Goal: Task Accomplishment & Management: Manage account settings

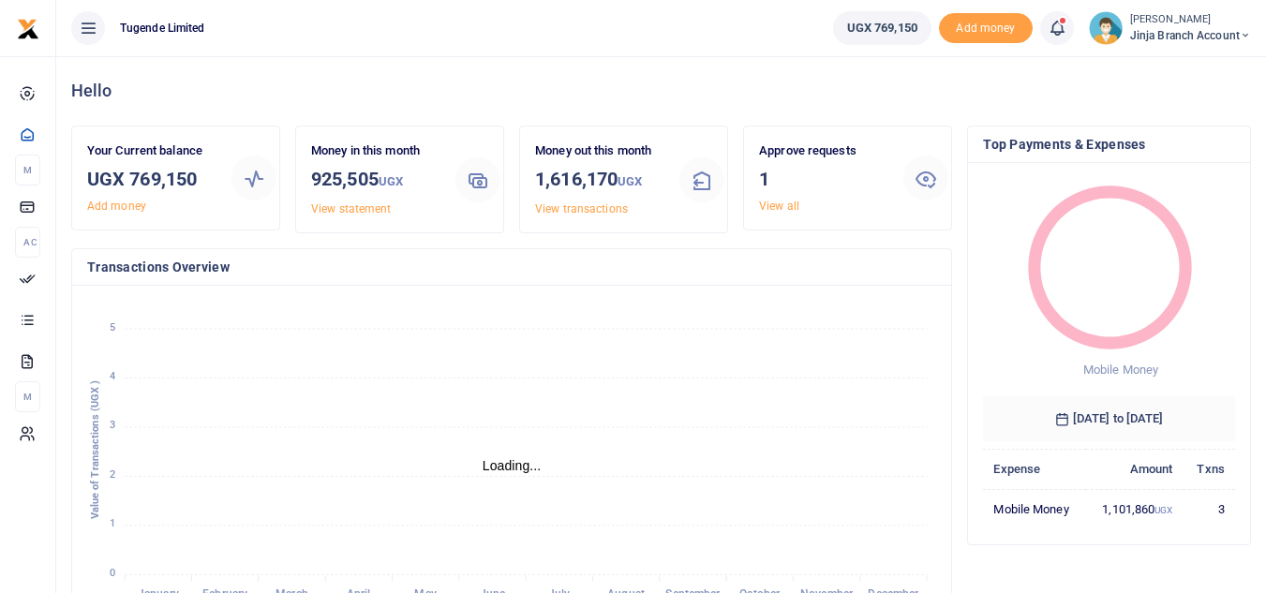
scroll to position [15, 15]
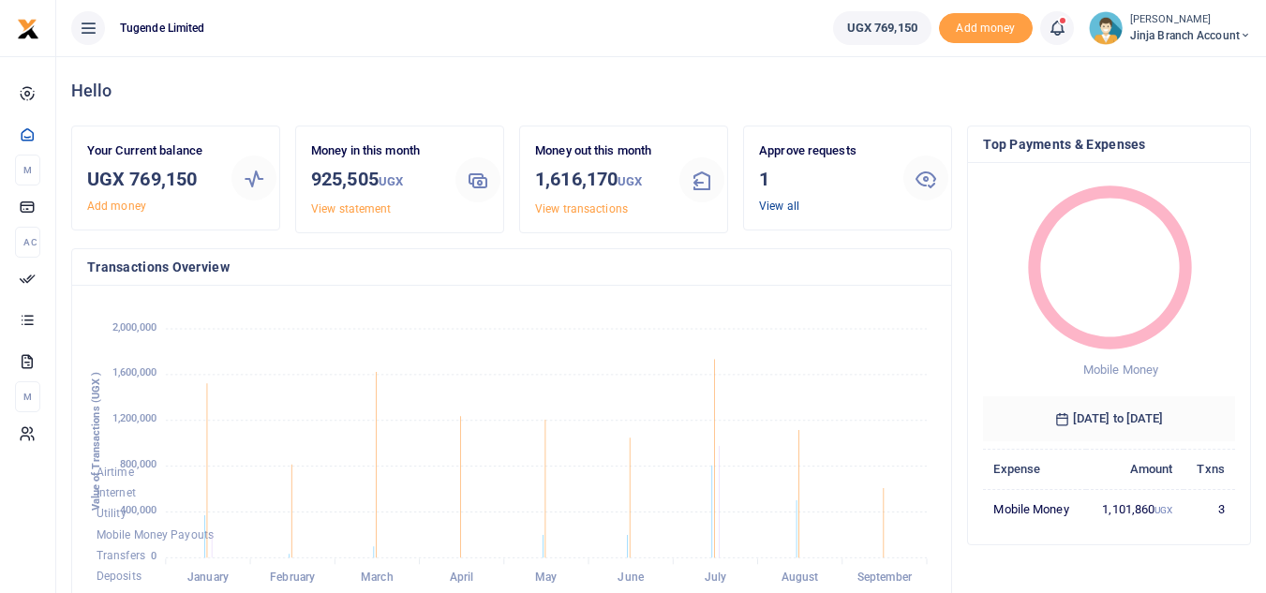
click at [763, 210] on link "View all" at bounding box center [779, 206] width 40 height 13
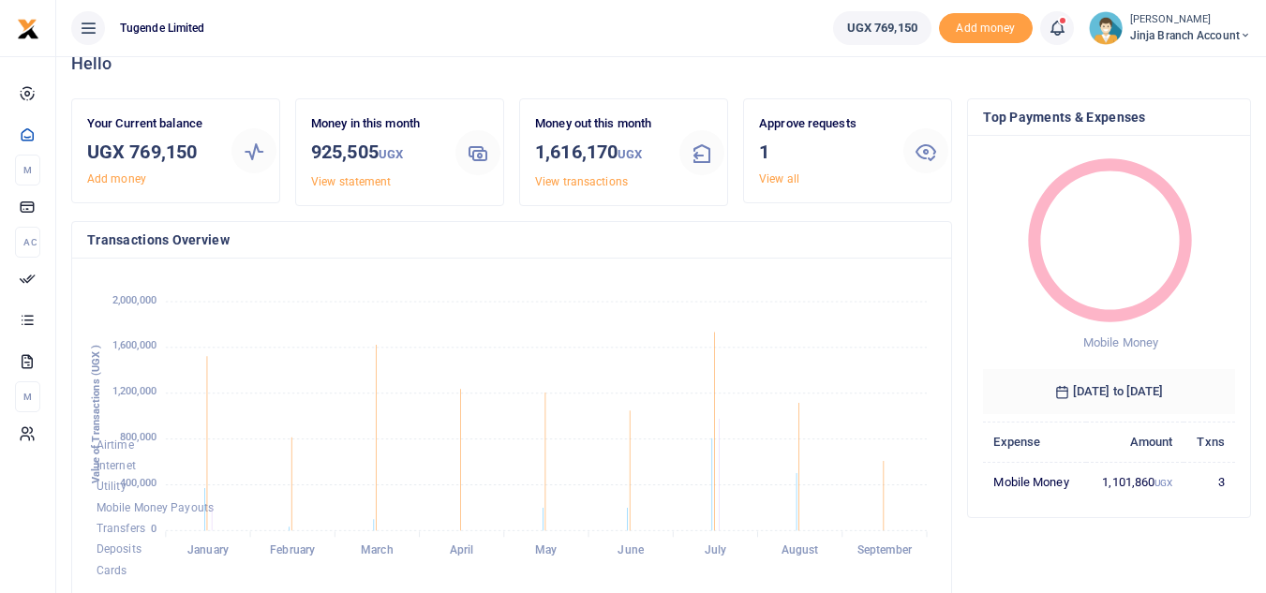
scroll to position [0, 0]
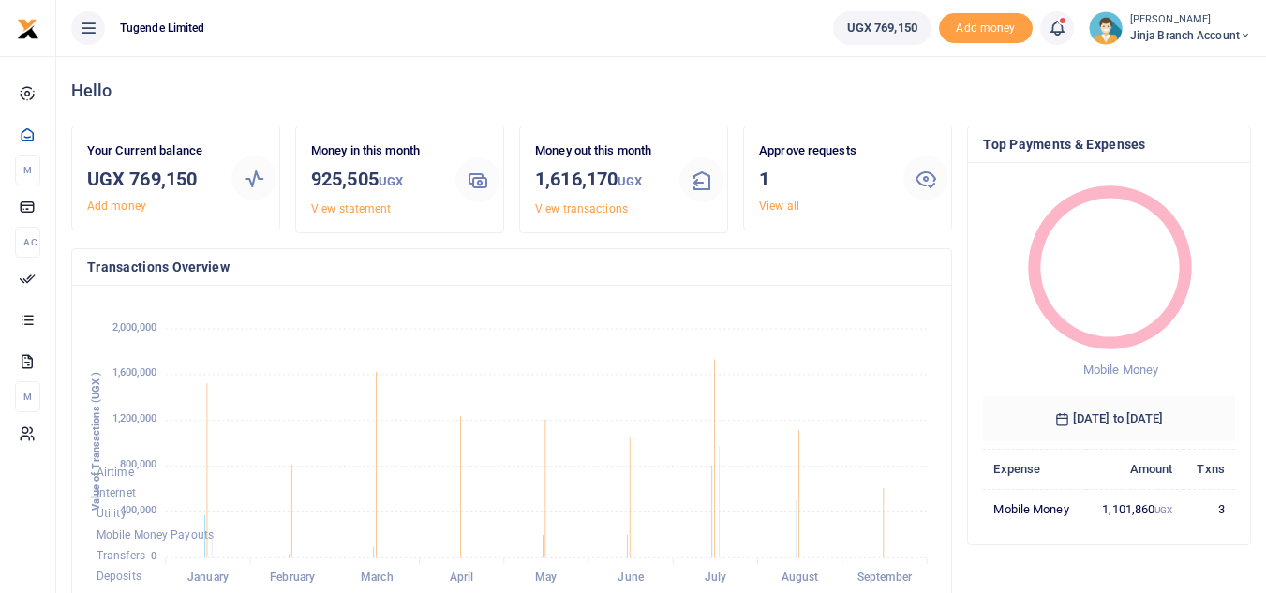
click at [792, 192] on h3 "1" at bounding box center [823, 179] width 129 height 28
click at [775, 202] on link "View all" at bounding box center [779, 206] width 40 height 13
click at [775, 205] on link "View all" at bounding box center [779, 206] width 40 height 13
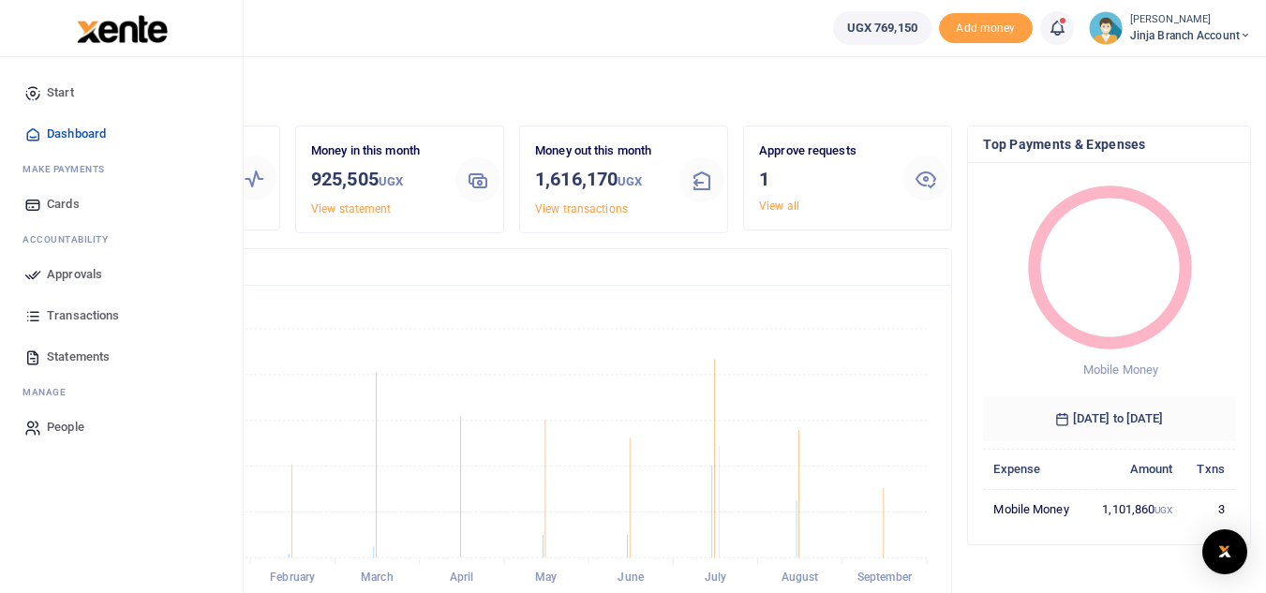
click at [108, 312] on span "Transactions" at bounding box center [83, 315] width 72 height 19
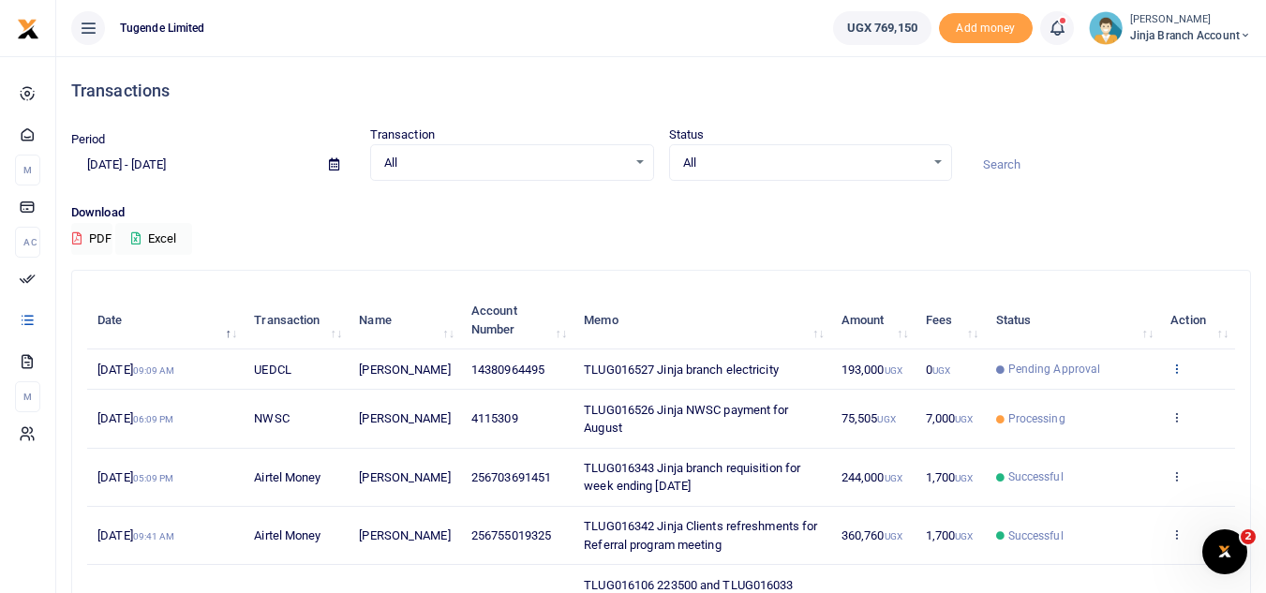
click at [1173, 372] on icon at bounding box center [1176, 368] width 12 height 13
click at [668, 250] on div "Download PDF Excel" at bounding box center [661, 229] width 1180 height 52
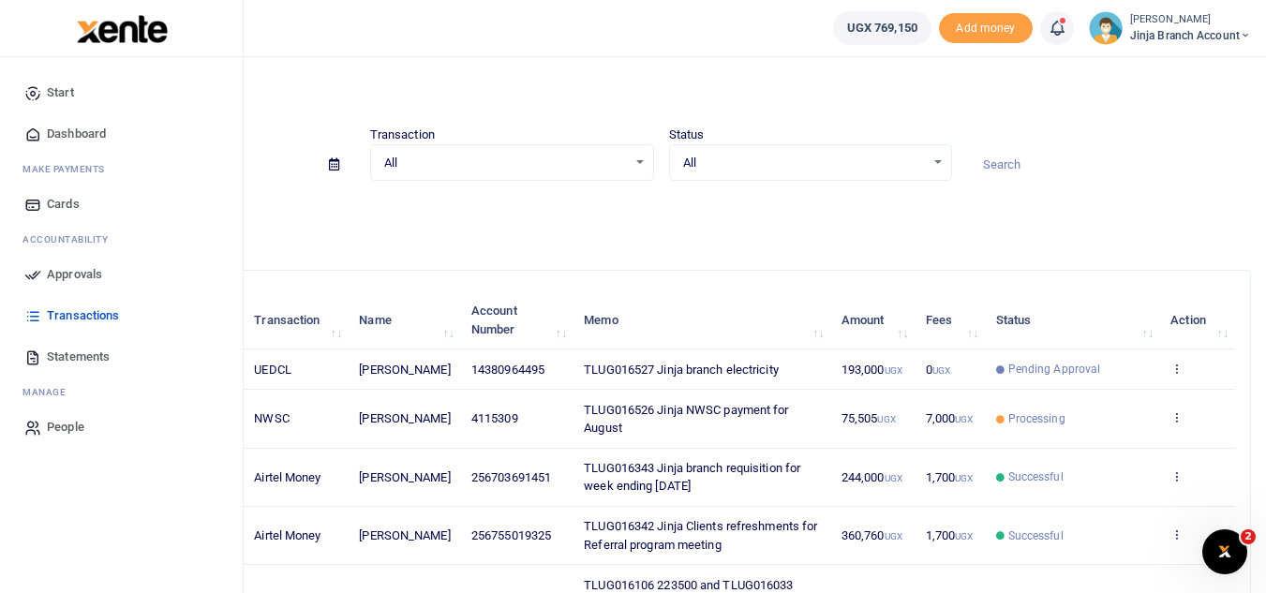
click at [106, 134] on span "Dashboard" at bounding box center [76, 134] width 59 height 19
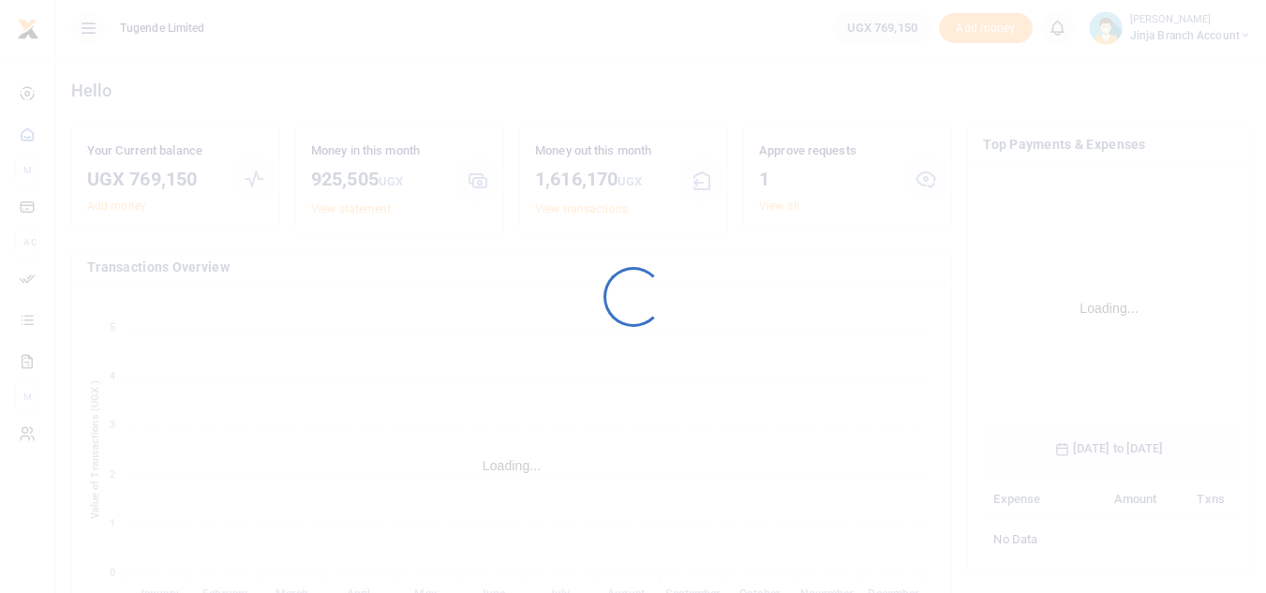
scroll to position [279, 238]
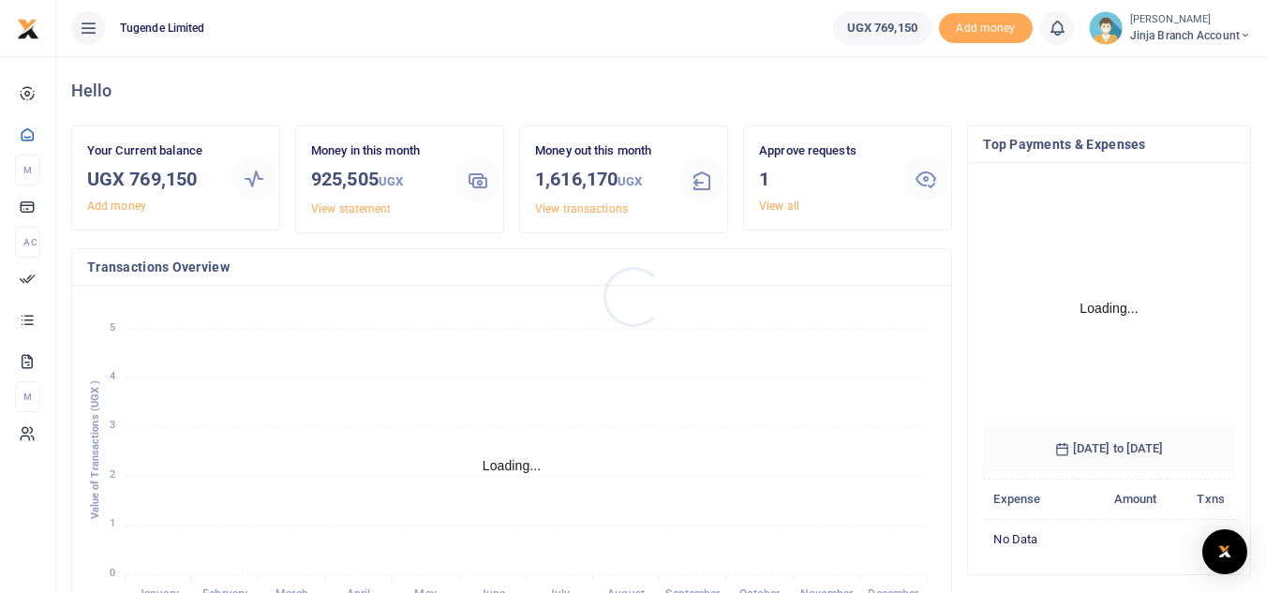
click at [767, 200] on div at bounding box center [633, 296] width 1266 height 593
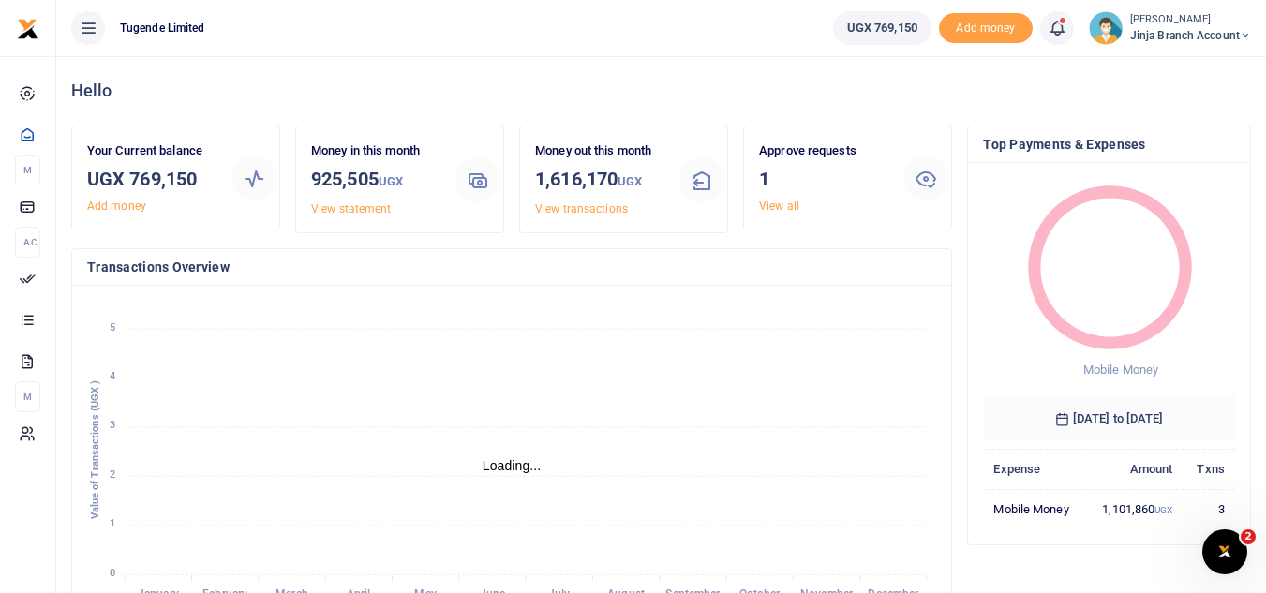
scroll to position [15, 15]
click at [778, 206] on link "View all" at bounding box center [779, 206] width 40 height 13
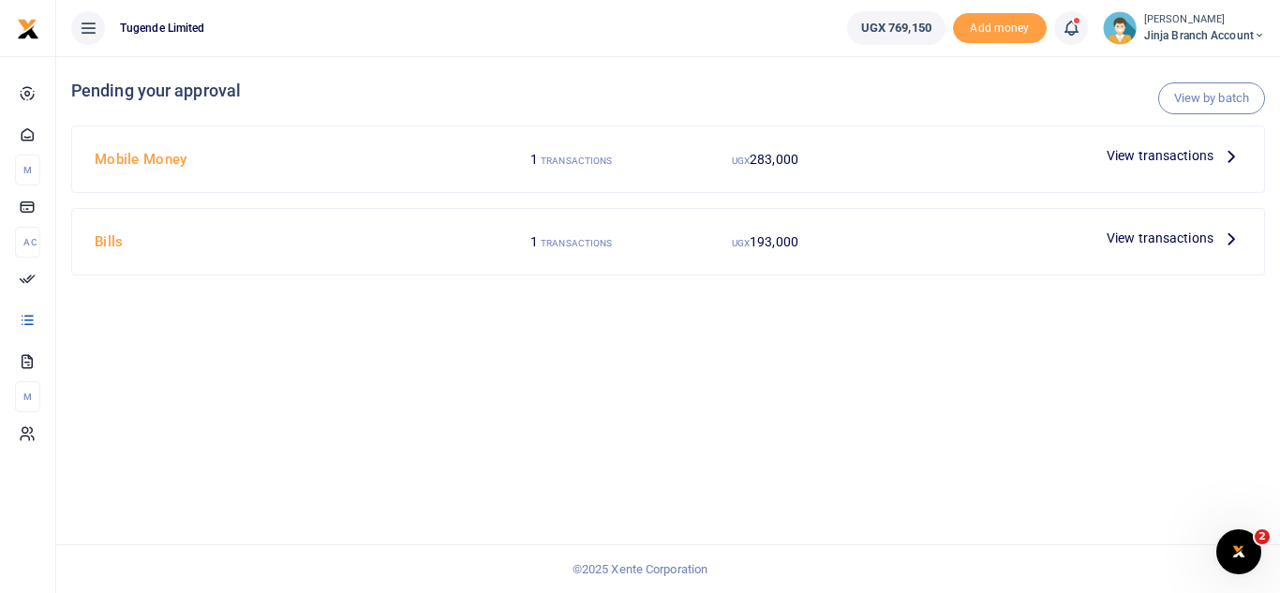
click at [1147, 235] on span "View transactions" at bounding box center [1160, 238] width 107 height 21
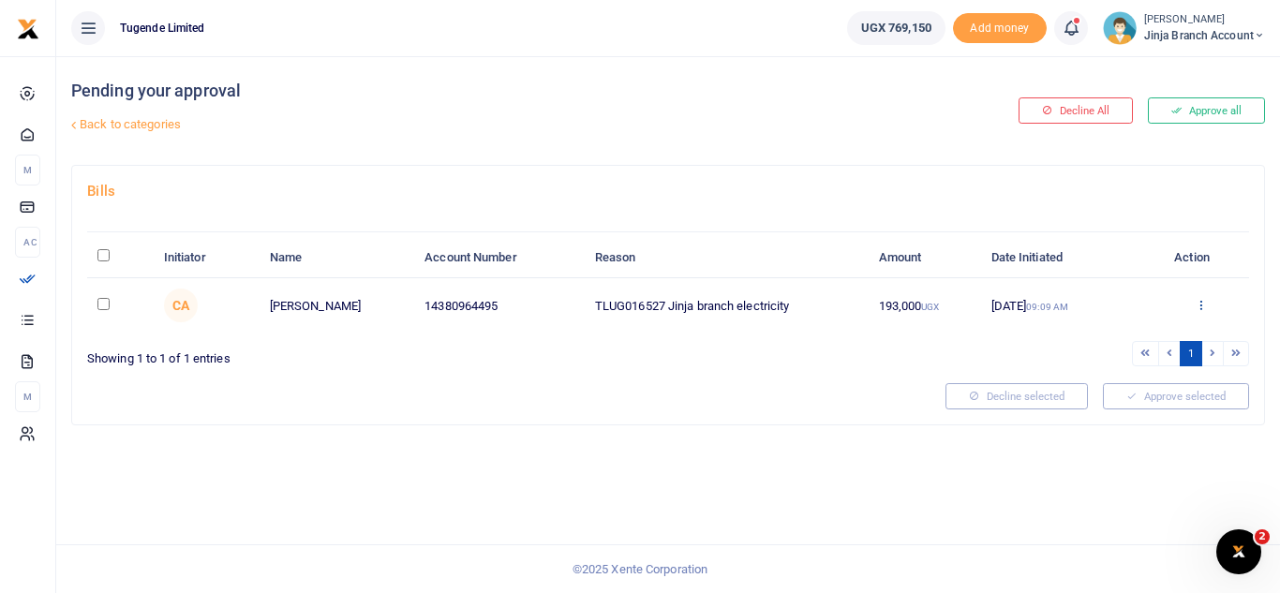
click at [1197, 303] on icon at bounding box center [1201, 304] width 12 height 13
click at [1109, 332] on link "Approve" at bounding box center [1132, 335] width 148 height 26
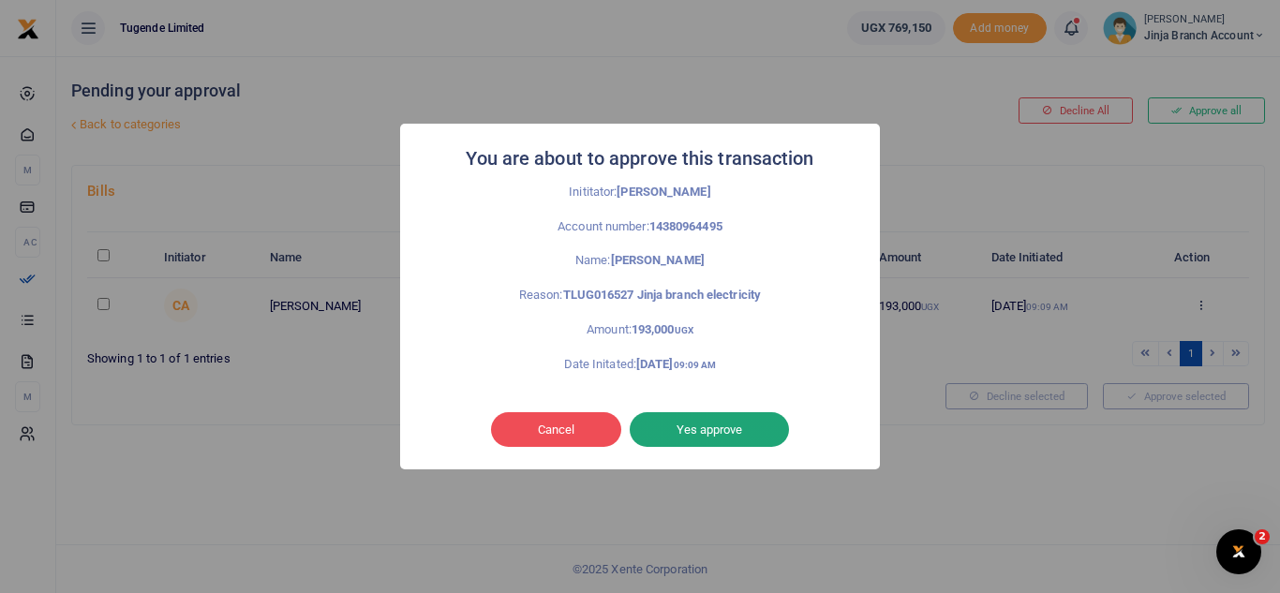
click at [704, 429] on button "Yes approve" at bounding box center [709, 430] width 159 height 36
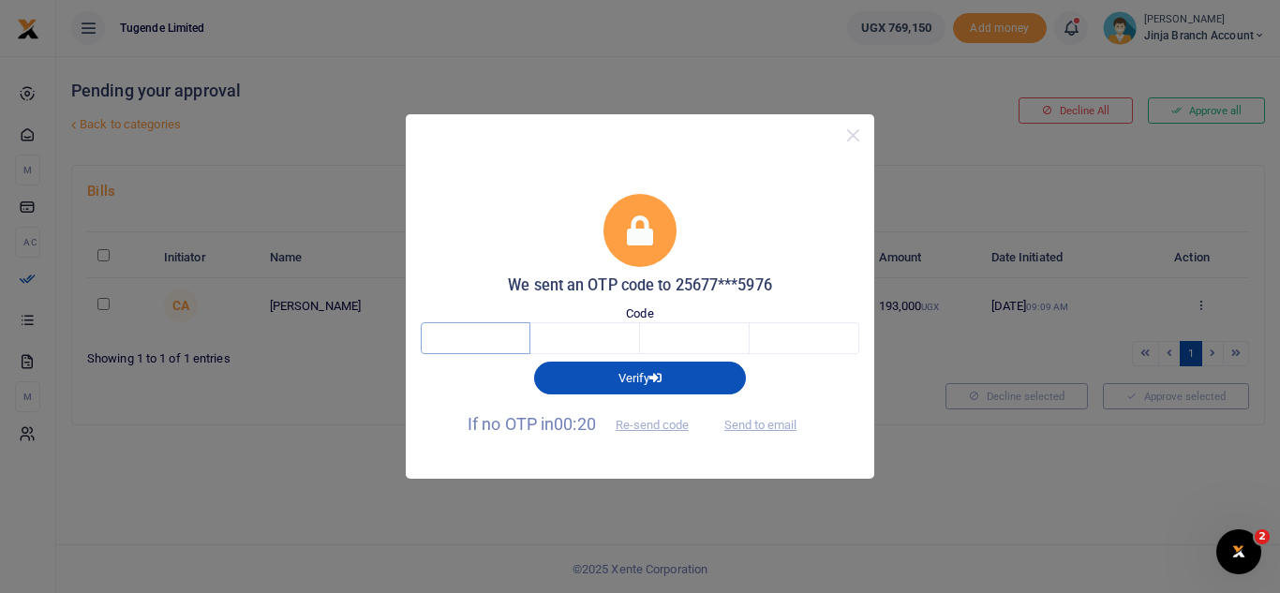
click at [459, 336] on input "text" at bounding box center [476, 338] width 110 height 32
type input "5"
type input "6"
type input "9"
type input "0"
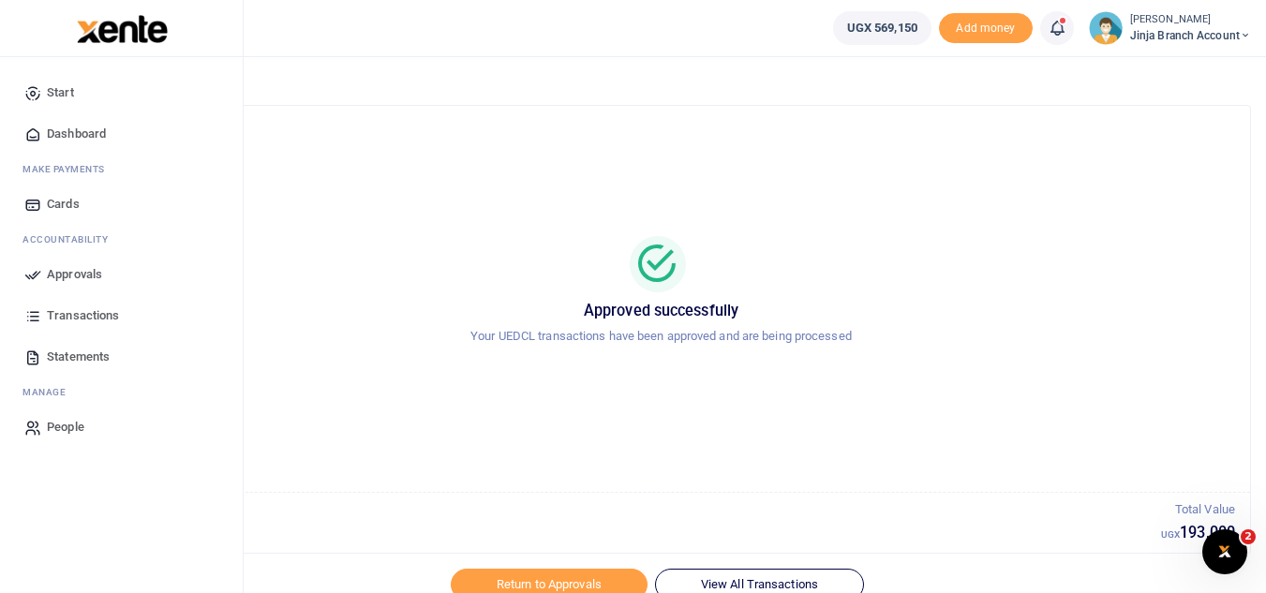
click at [93, 139] on span "Dashboard" at bounding box center [76, 134] width 59 height 19
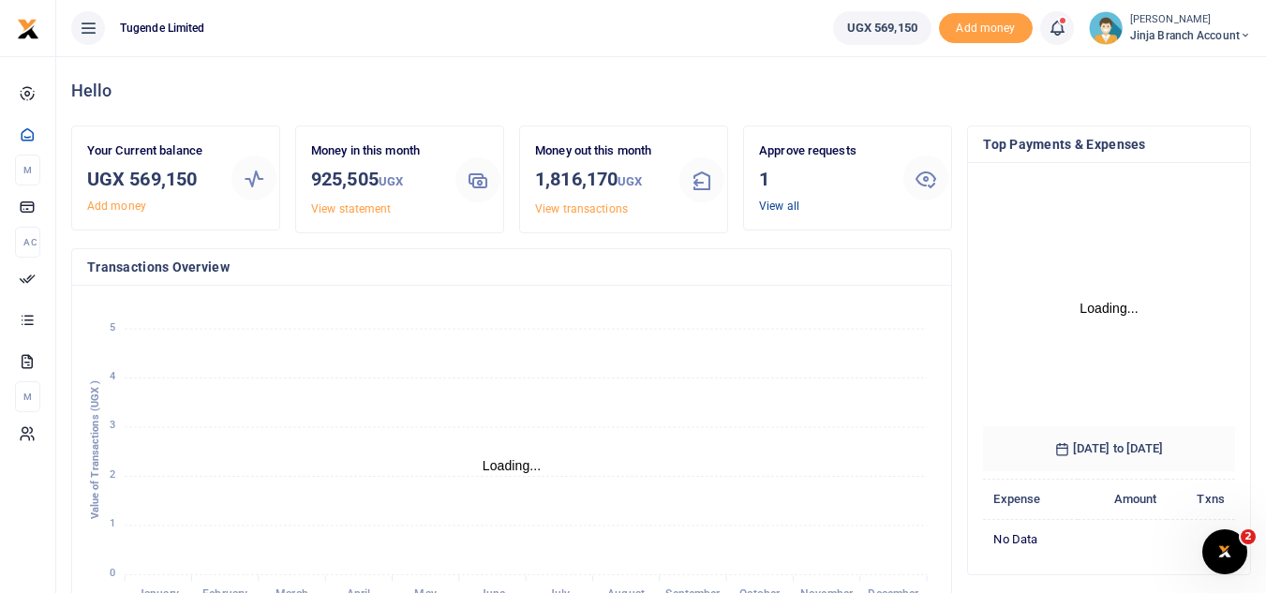
click at [789, 202] on link "View all" at bounding box center [779, 206] width 40 height 13
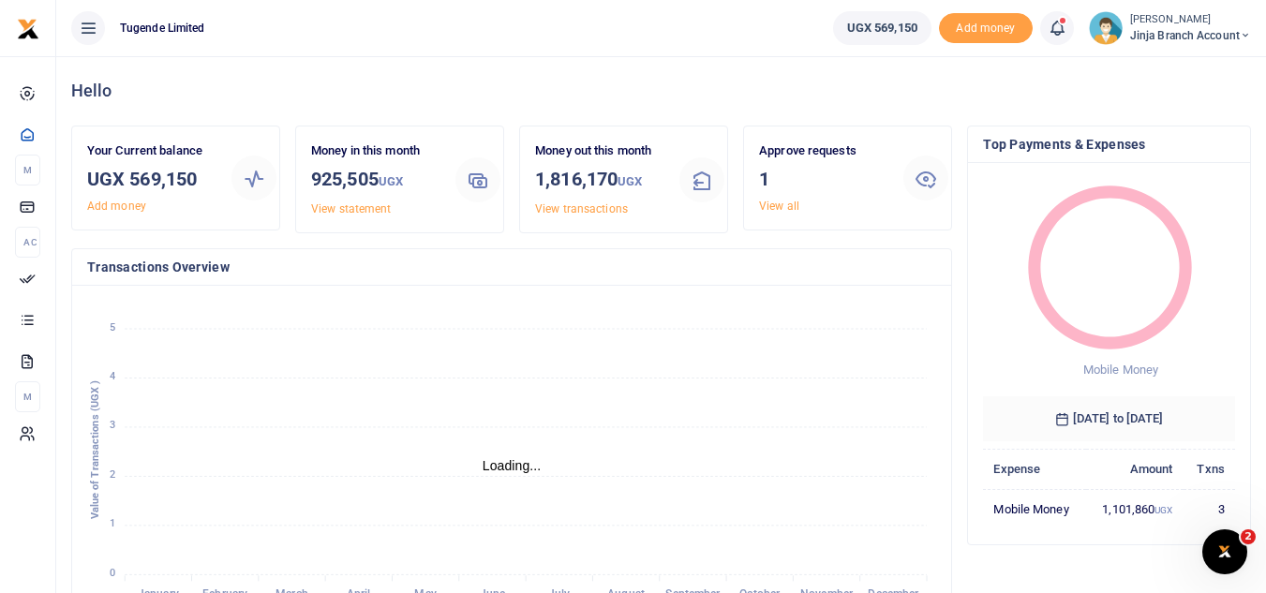
scroll to position [15, 15]
click at [777, 208] on link "View all" at bounding box center [779, 206] width 40 height 13
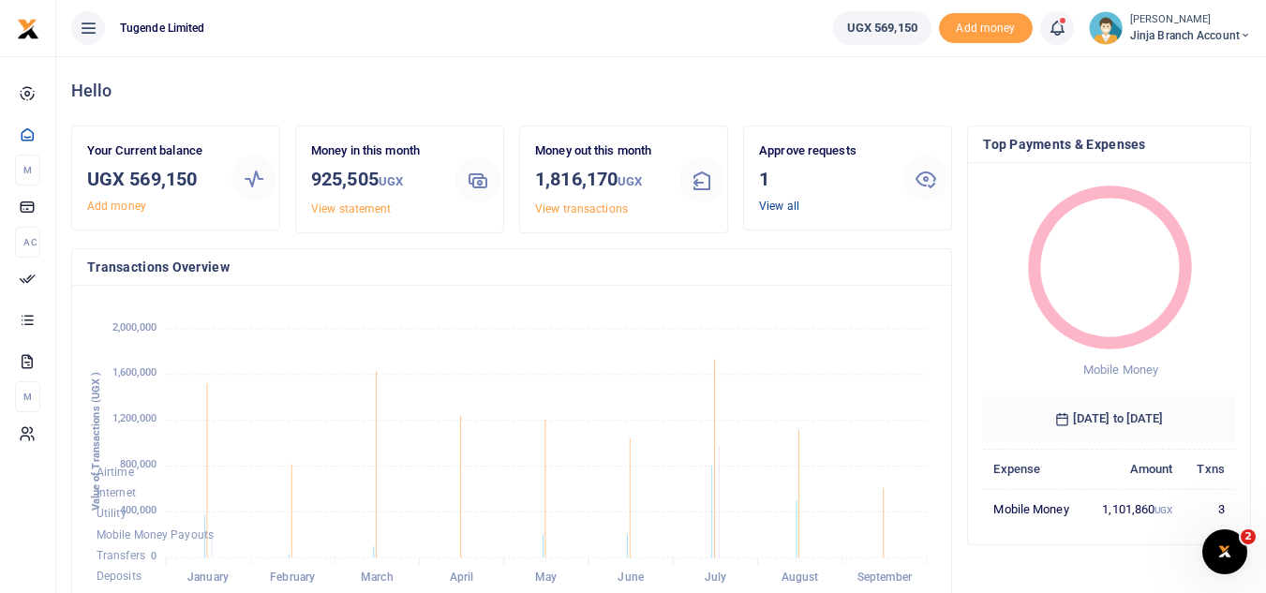
click at [777, 208] on link "View all" at bounding box center [779, 206] width 40 height 13
click at [775, 188] on h3 "1" at bounding box center [823, 179] width 129 height 28
click at [778, 201] on link "View all" at bounding box center [779, 206] width 40 height 13
click at [773, 204] on link "View all" at bounding box center [779, 206] width 40 height 13
click at [778, 206] on link "View all" at bounding box center [779, 206] width 40 height 13
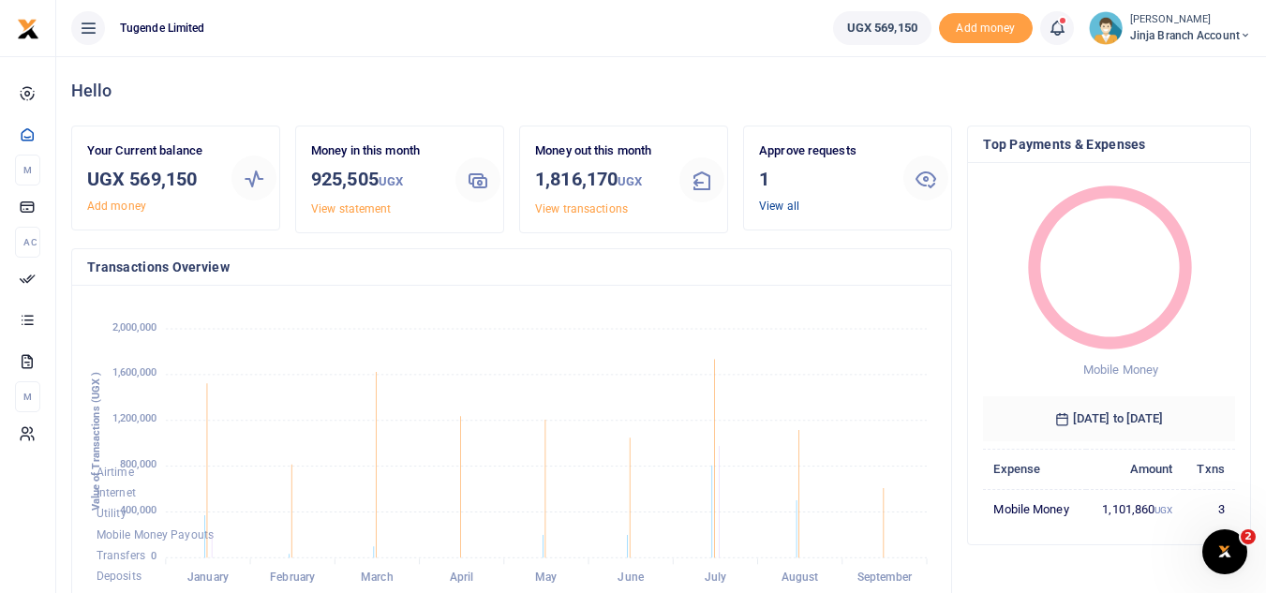
click at [781, 201] on link "View all" at bounding box center [779, 206] width 40 height 13
click at [772, 201] on link "View all" at bounding box center [779, 206] width 40 height 13
click at [770, 205] on link "View all" at bounding box center [779, 206] width 40 height 13
click at [760, 181] on h3 "1" at bounding box center [823, 179] width 129 height 28
click at [771, 204] on link "View all" at bounding box center [779, 206] width 40 height 13
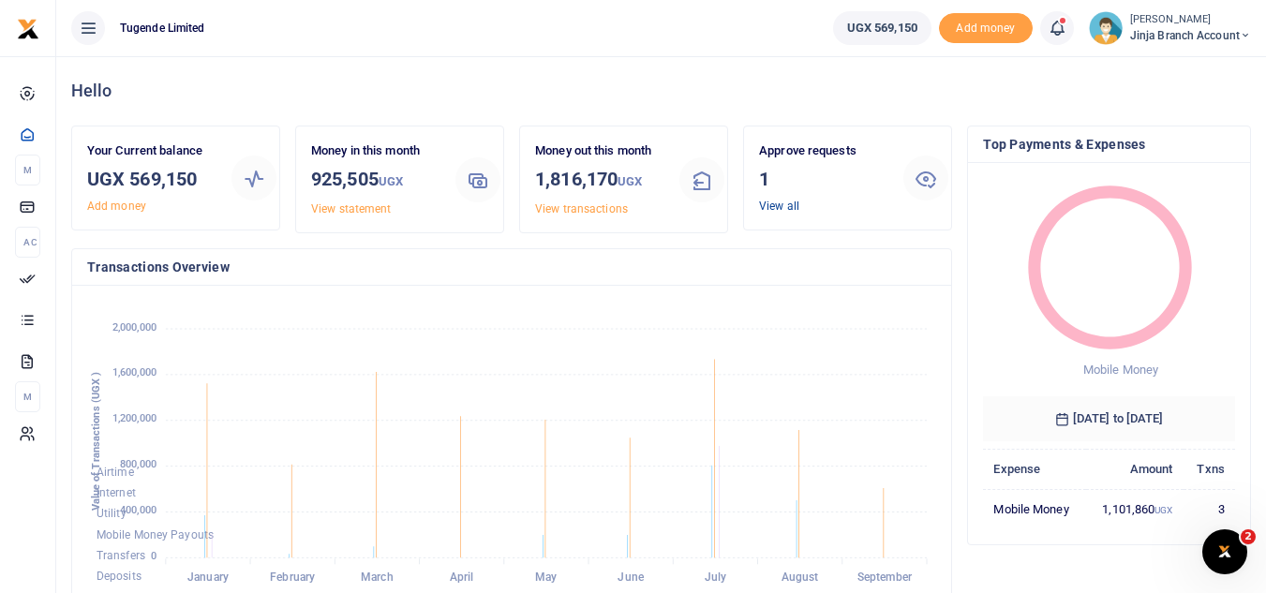
click at [784, 204] on link "View all" at bounding box center [779, 206] width 40 height 13
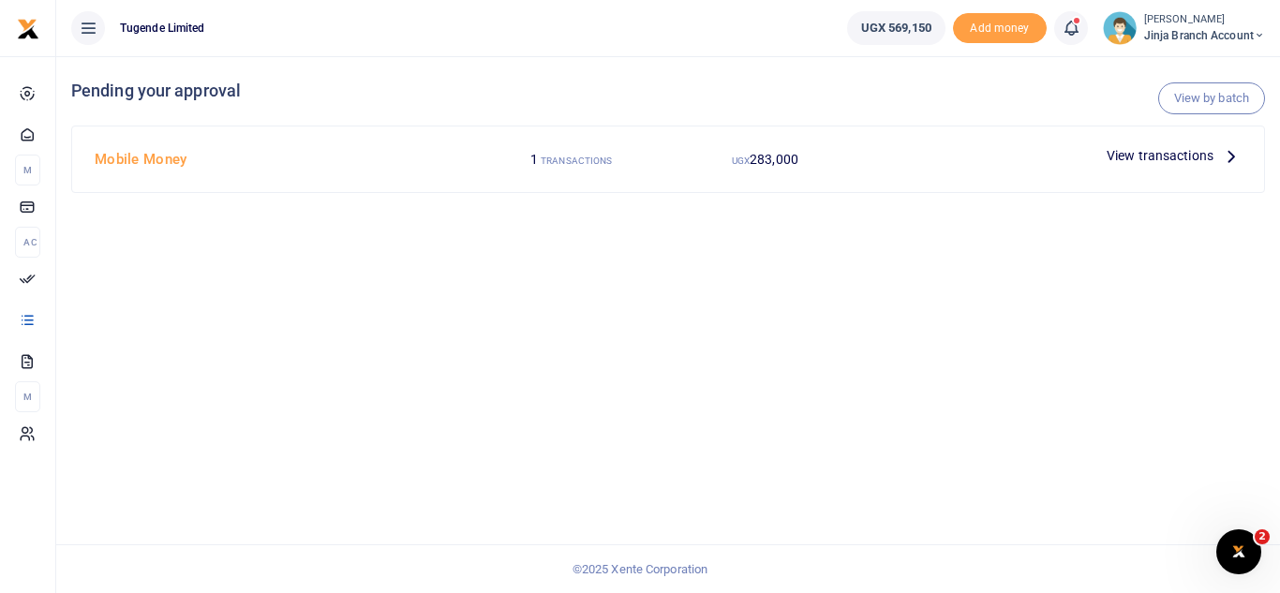
click at [1228, 157] on icon at bounding box center [1231, 155] width 21 height 21
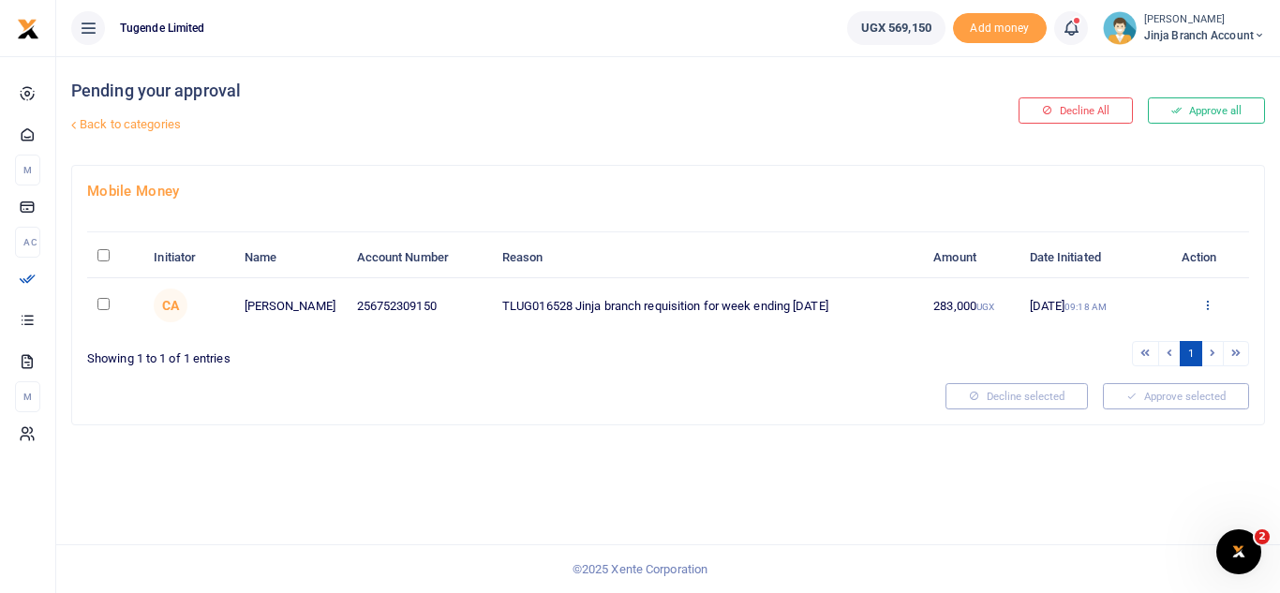
click at [1211, 304] on icon at bounding box center [1207, 304] width 12 height 13
click at [1106, 333] on link "Approve" at bounding box center [1138, 335] width 148 height 26
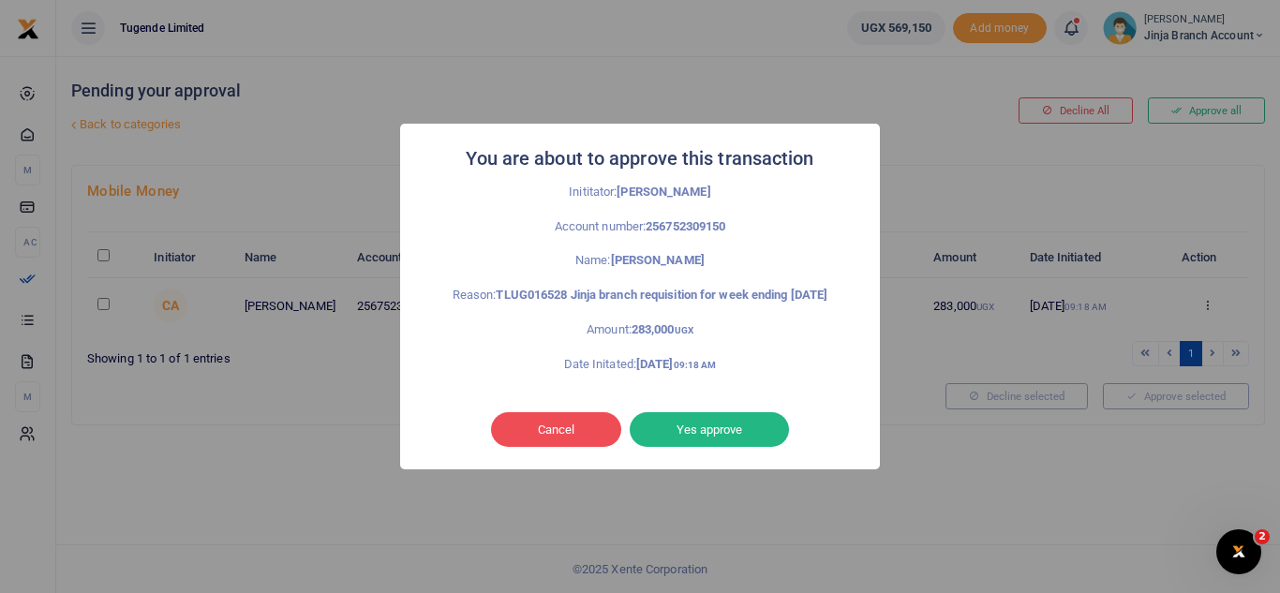
click at [709, 468] on div "You are about to approve this transaction × Inititator: Catherine Achieng Accou…" at bounding box center [640, 297] width 480 height 346
click at [700, 438] on button "Yes approve" at bounding box center [709, 430] width 159 height 36
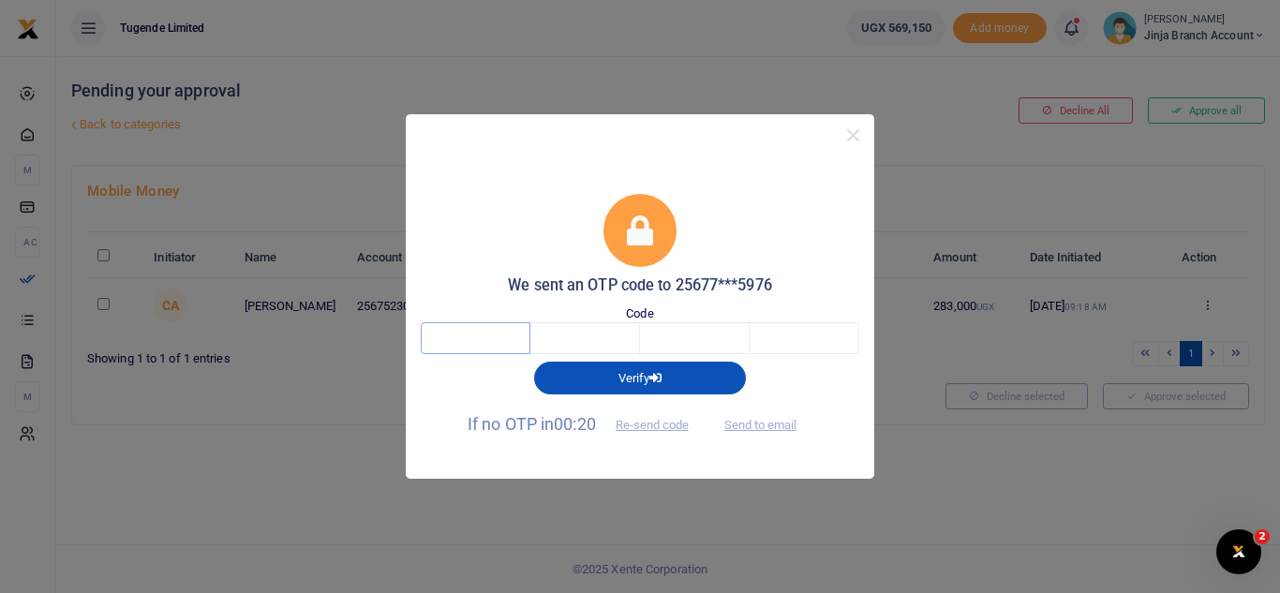
click at [499, 322] on input "text" at bounding box center [476, 338] width 110 height 32
type input "3"
type input "9"
type input "4"
